Goal: Navigation & Orientation: Understand site structure

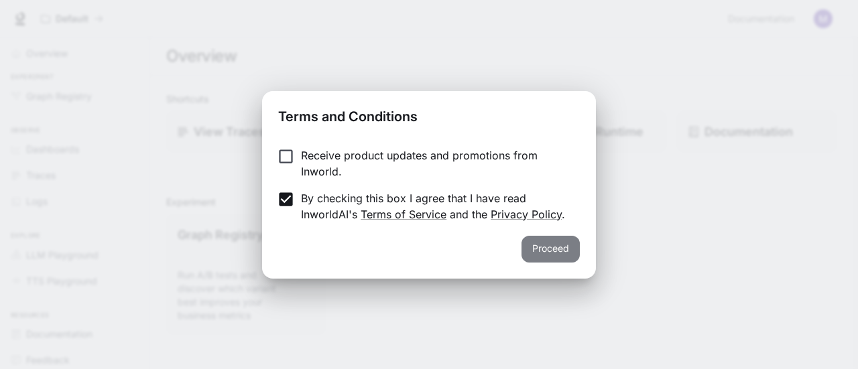
click at [539, 243] on button "Proceed" at bounding box center [550, 249] width 58 height 27
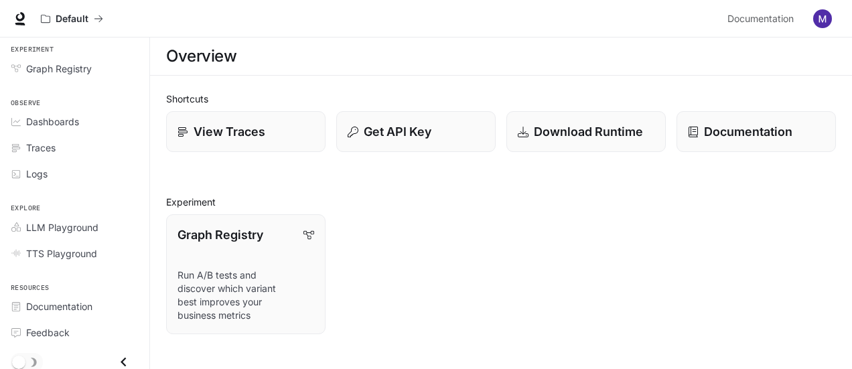
scroll to position [29, 0]
click at [149, 109] on div "Portal Overview Experiment Graph Registry Observe Dashboards Traces Logs Explor…" at bounding box center [75, 204] width 150 height 332
click at [509, 238] on div "Graph Registry Run A/B tests and discover which variant best improves your busi…" at bounding box center [495, 269] width 681 height 131
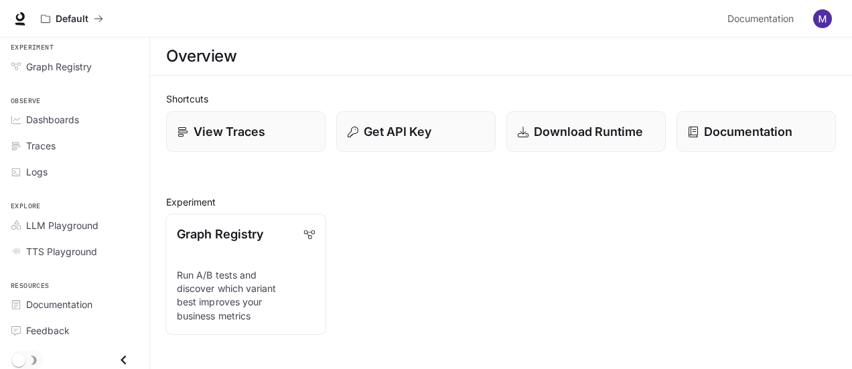
click at [263, 283] on p "Run A/B tests and discover which variant best improves your business metrics" at bounding box center [246, 296] width 138 height 54
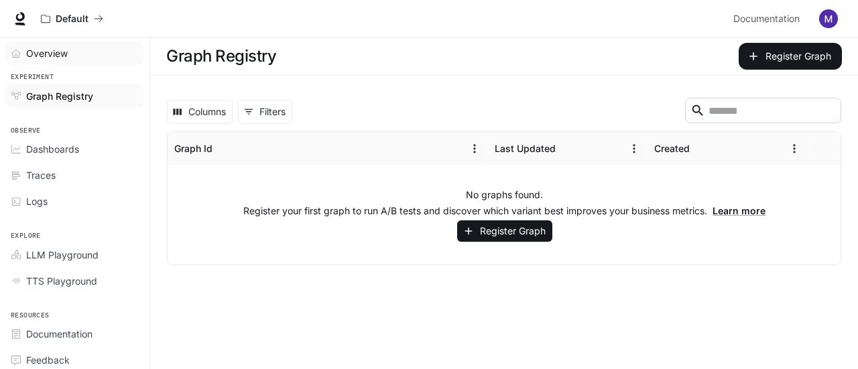
click at [56, 56] on span "Overview" at bounding box center [47, 53] width 42 height 14
